Goal: Information Seeking & Learning: Check status

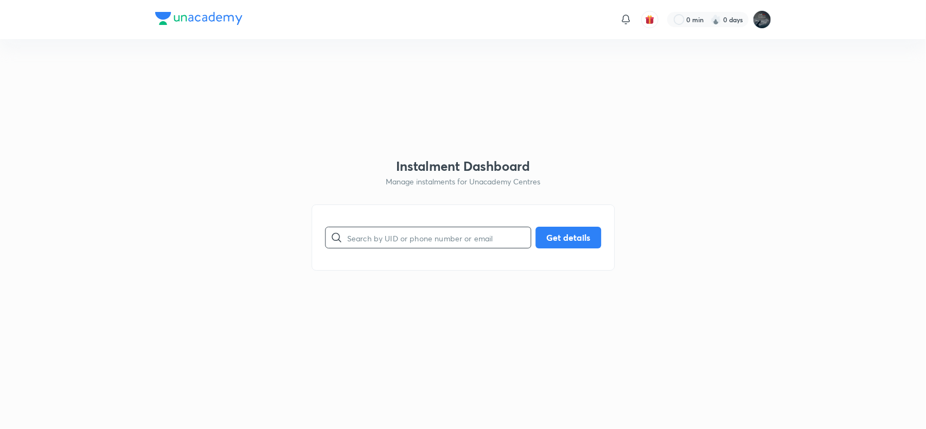
click at [397, 231] on input "text" at bounding box center [438, 238] width 183 height 28
type input "SNEOZJZNYK"
click at [564, 235] on button "Get details" at bounding box center [568, 237] width 66 height 22
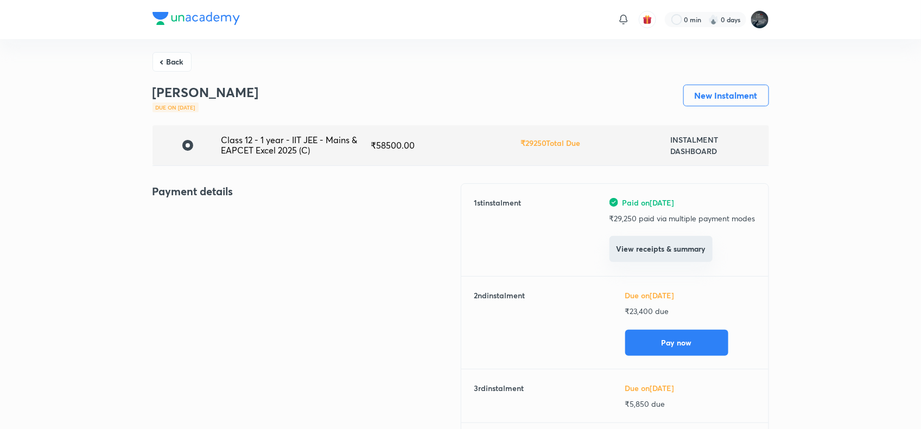
click at [656, 248] on button "View receipts & summary" at bounding box center [660, 249] width 103 height 26
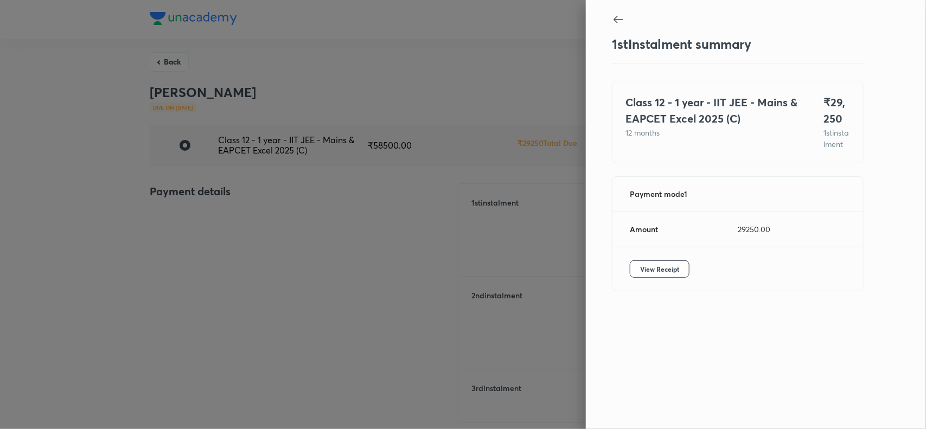
click at [651, 291] on div "View Receipt" at bounding box center [737, 268] width 251 height 43
click at [662, 274] on span "View Receipt" at bounding box center [659, 269] width 39 height 11
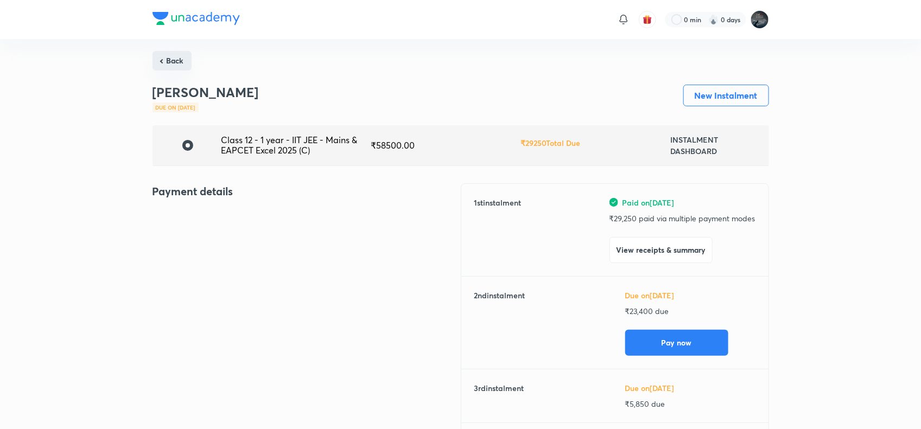
click at [164, 60] on button "Back" at bounding box center [171, 61] width 39 height 20
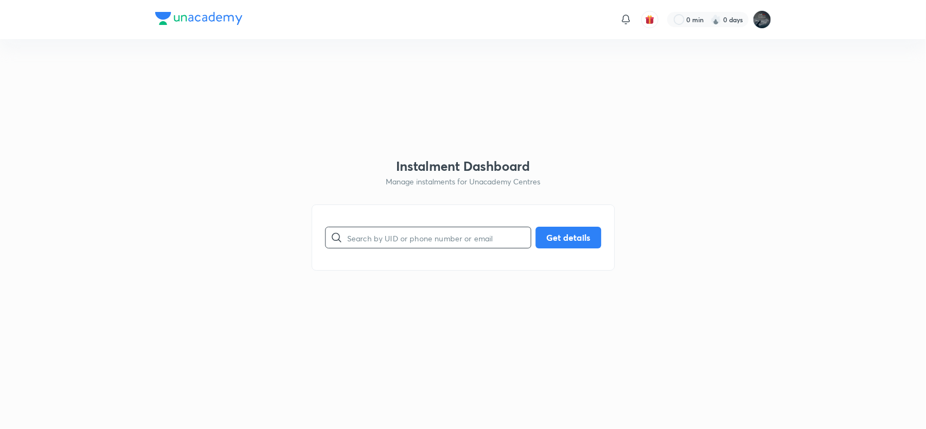
click at [433, 232] on input "text" at bounding box center [438, 238] width 183 height 28
type input "9110598520"
click at [579, 240] on button "Get details" at bounding box center [568, 237] width 66 height 22
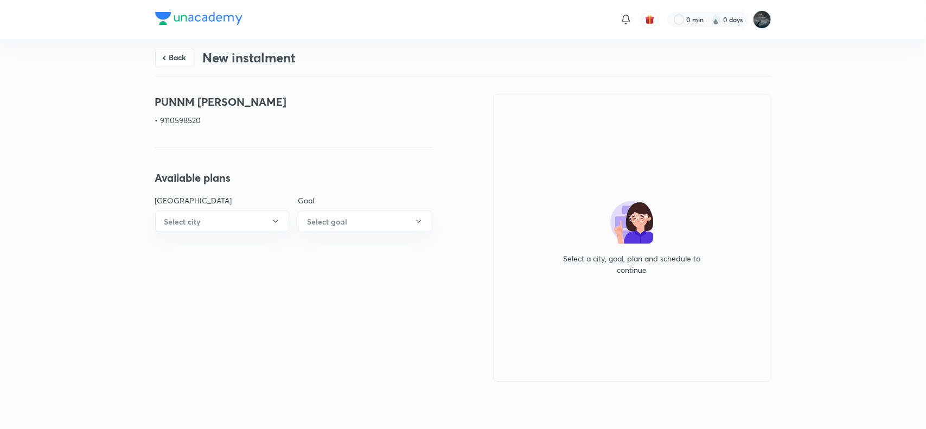
click at [193, 119] on p "• 9110598520" at bounding box center [293, 119] width 277 height 11
copy p "9110598520"
click at [179, 52] on button "Back" at bounding box center [174, 57] width 39 height 20
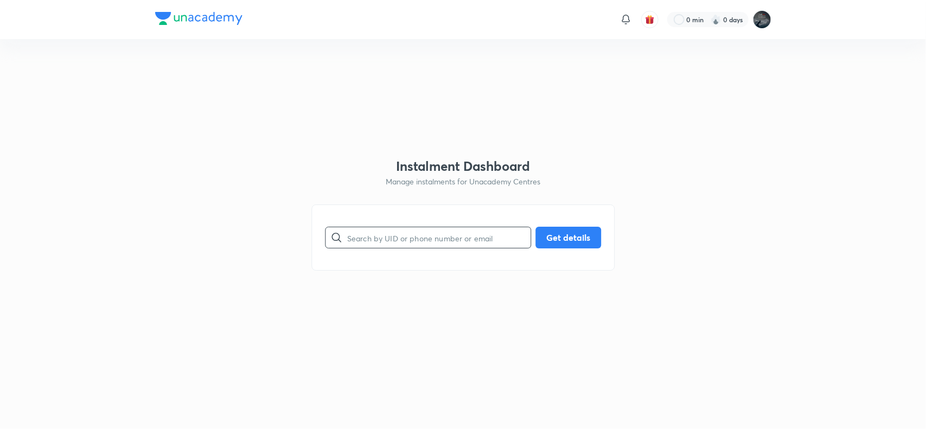
click at [397, 241] on input "text" at bounding box center [438, 238] width 183 height 28
type input "9985438865"
click at [565, 239] on button "Get details" at bounding box center [568, 237] width 66 height 22
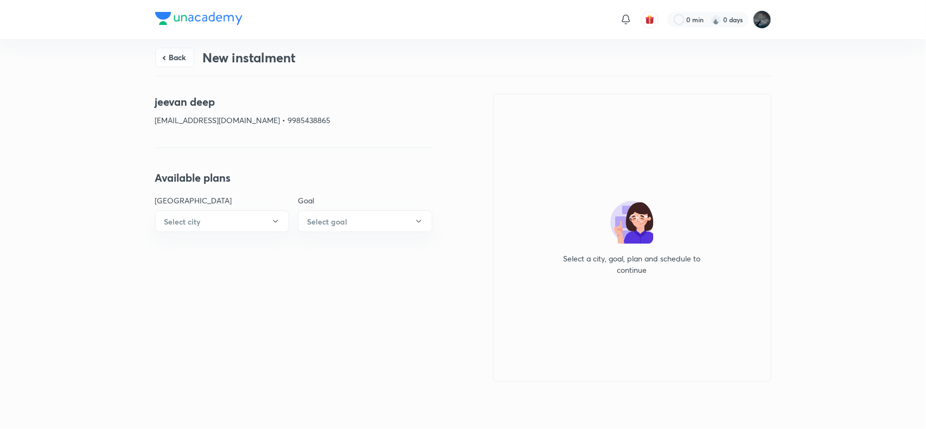
click at [289, 118] on p "[EMAIL_ADDRESS][DOMAIN_NAME] • 9985438865" at bounding box center [293, 119] width 277 height 11
copy p "9985438865"
click at [172, 53] on button "Back" at bounding box center [174, 57] width 39 height 20
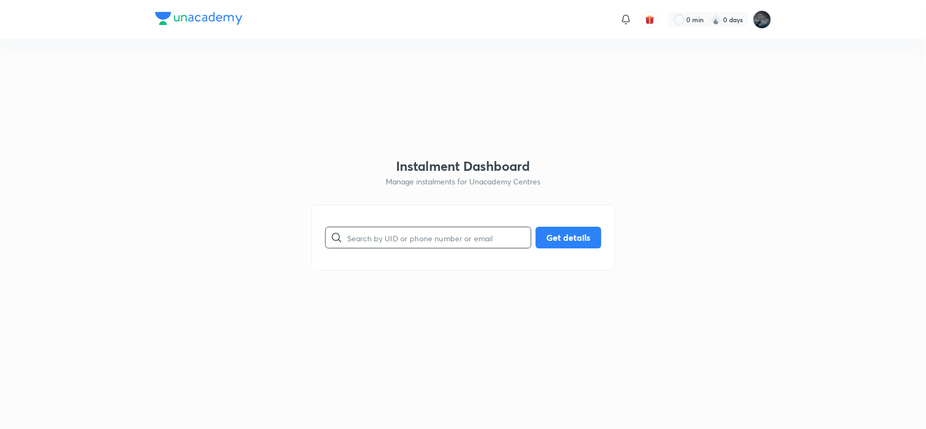
click at [356, 248] on input "text" at bounding box center [438, 238] width 183 height 28
paste input "SNEOZJZNYK"
type input "SNEOZJZNYK"
click at [571, 234] on button "Get details" at bounding box center [568, 237] width 66 height 22
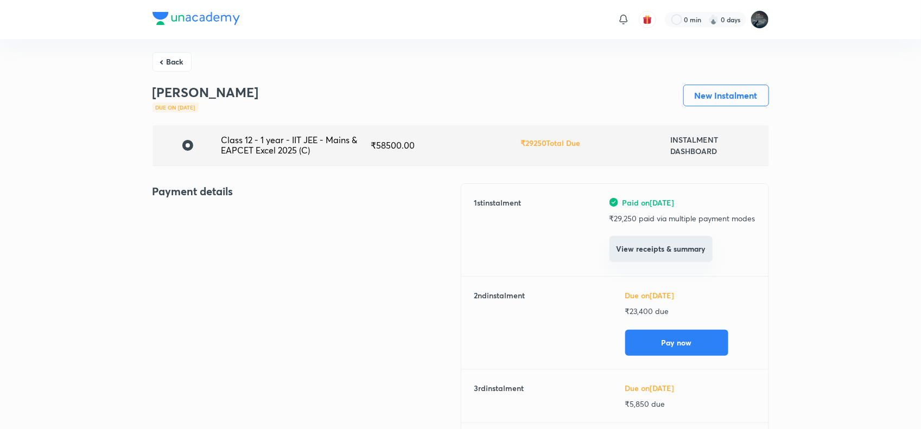
click at [638, 247] on button "View receipts & summary" at bounding box center [660, 249] width 103 height 26
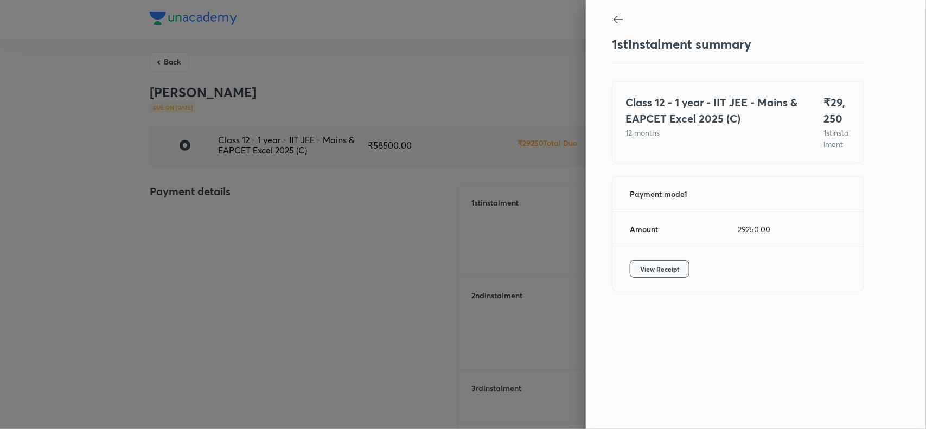
click at [655, 274] on span "View Receipt" at bounding box center [659, 269] width 39 height 11
